Goal: Task Accomplishment & Management: Use online tool/utility

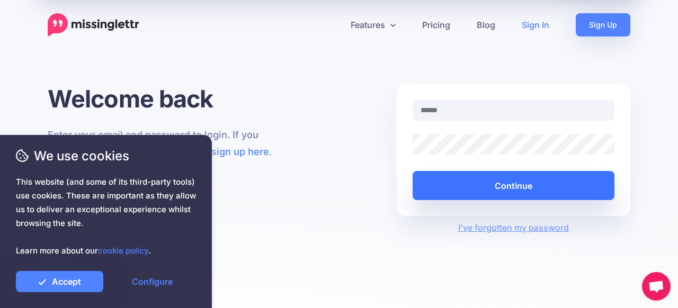
type input "**********"
click at [513, 187] on button "Continue" at bounding box center [514, 185] width 202 height 29
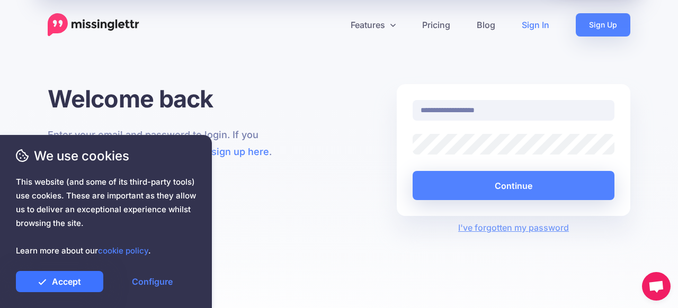
click at [76, 279] on link "Accept" at bounding box center [59, 281] width 87 height 21
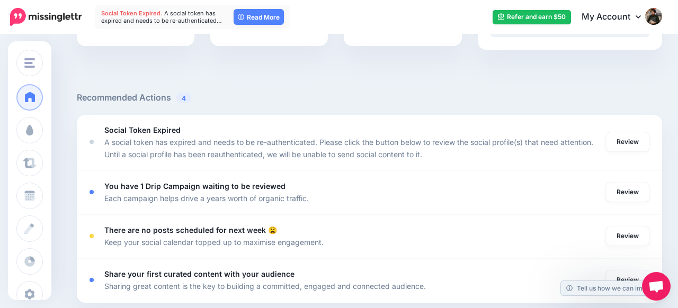
scroll to position [336, 0]
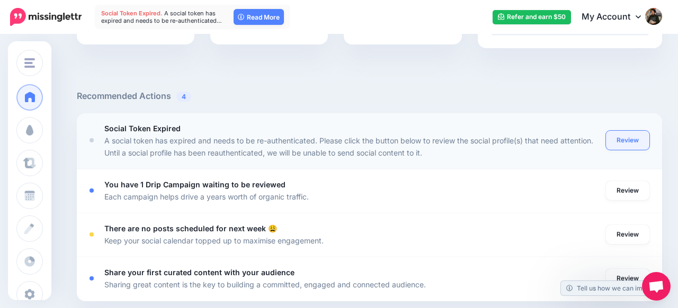
click at [629, 140] on link "Review" at bounding box center [627, 140] width 43 height 19
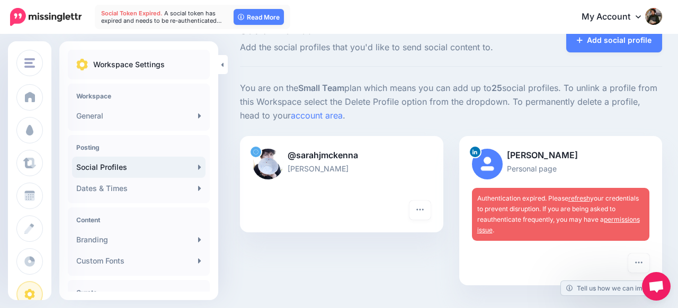
scroll to position [42, 0]
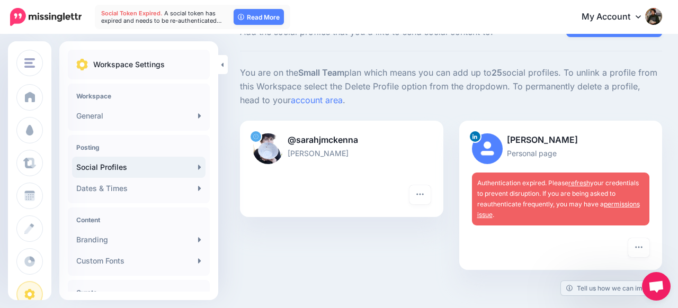
click at [583, 183] on link "refresh" at bounding box center [580, 183] width 22 height 8
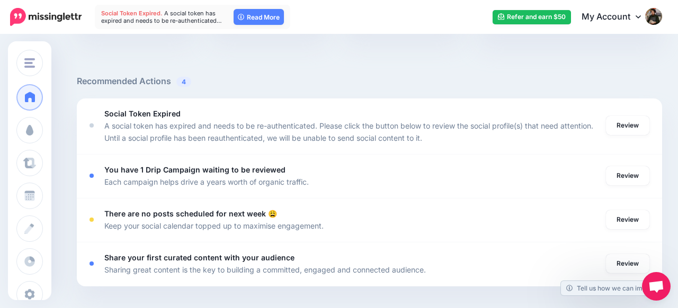
scroll to position [353, 0]
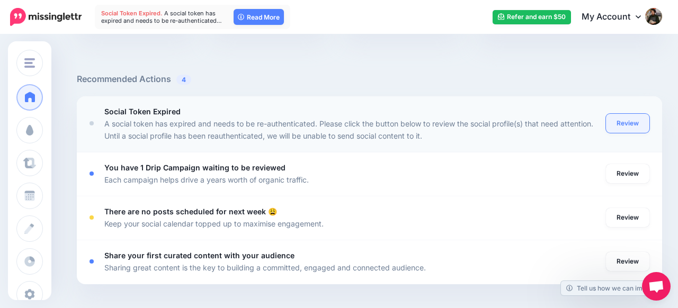
click at [633, 126] on link "Review" at bounding box center [627, 123] width 43 height 19
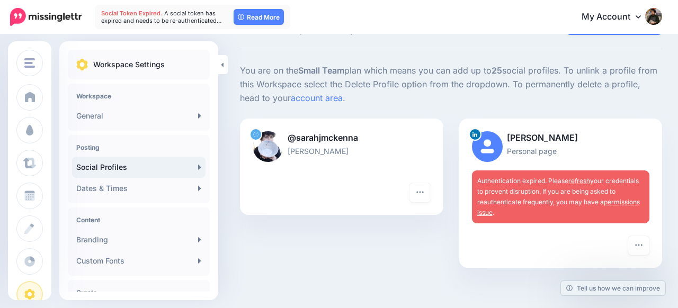
click at [620, 201] on link "permissions issue" at bounding box center [558, 207] width 163 height 19
click at [582, 181] on link "refresh" at bounding box center [580, 181] width 22 height 8
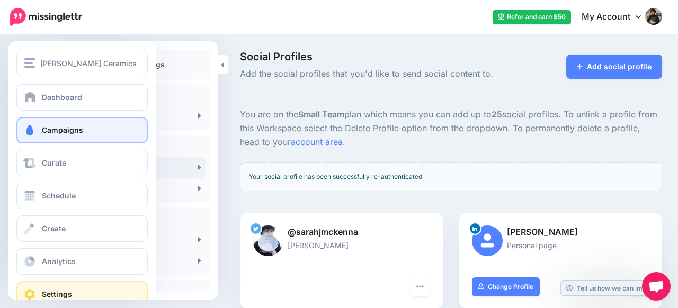
click at [45, 135] on link "Campaigns" at bounding box center [81, 130] width 131 height 26
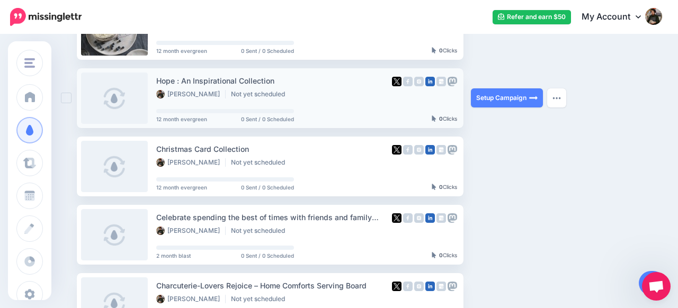
scroll to position [141, 0]
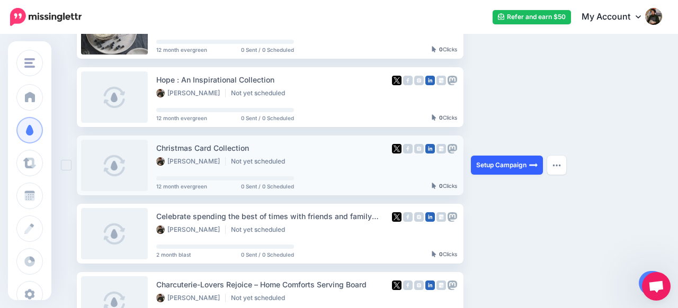
click at [500, 169] on link "Setup Campaign" at bounding box center [507, 165] width 72 height 19
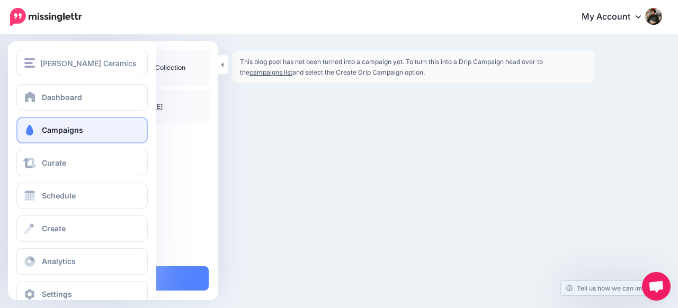
click at [30, 129] on span at bounding box center [30, 130] width 14 height 11
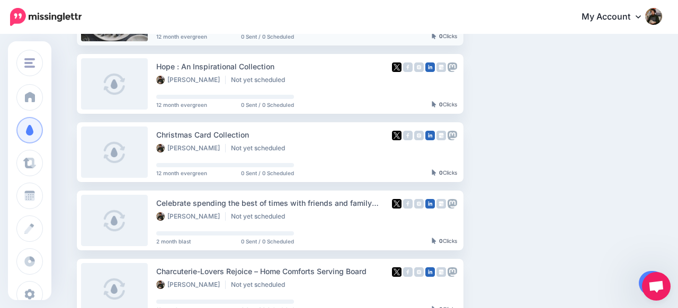
scroll to position [158, 0]
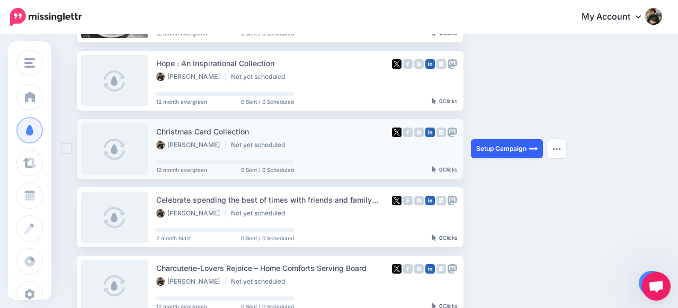
click at [506, 149] on link "Setup Campaign" at bounding box center [507, 148] width 72 height 19
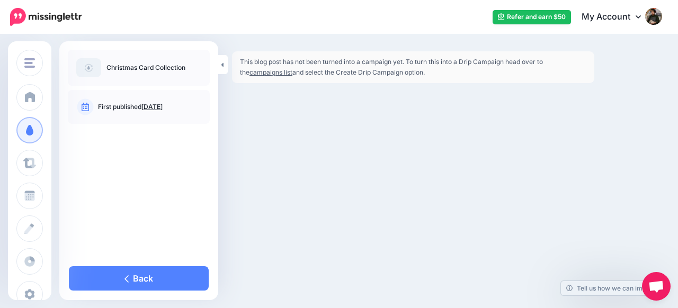
click at [261, 71] on link "campaigns list" at bounding box center [271, 72] width 43 height 8
